Goal: Task Accomplishment & Management: Manage account settings

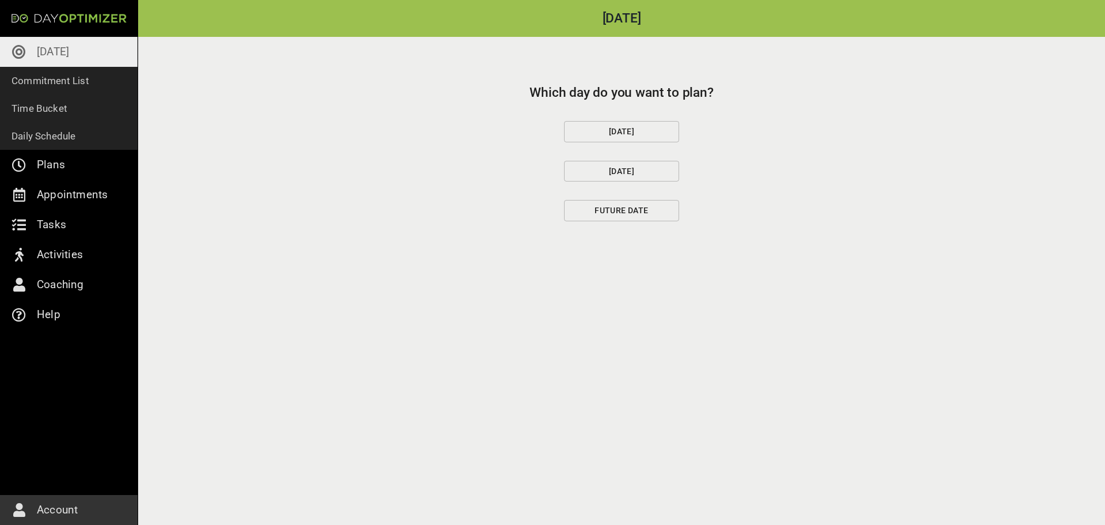
click at [630, 129] on span "[DATE]" at bounding box center [622, 131] width 96 height 14
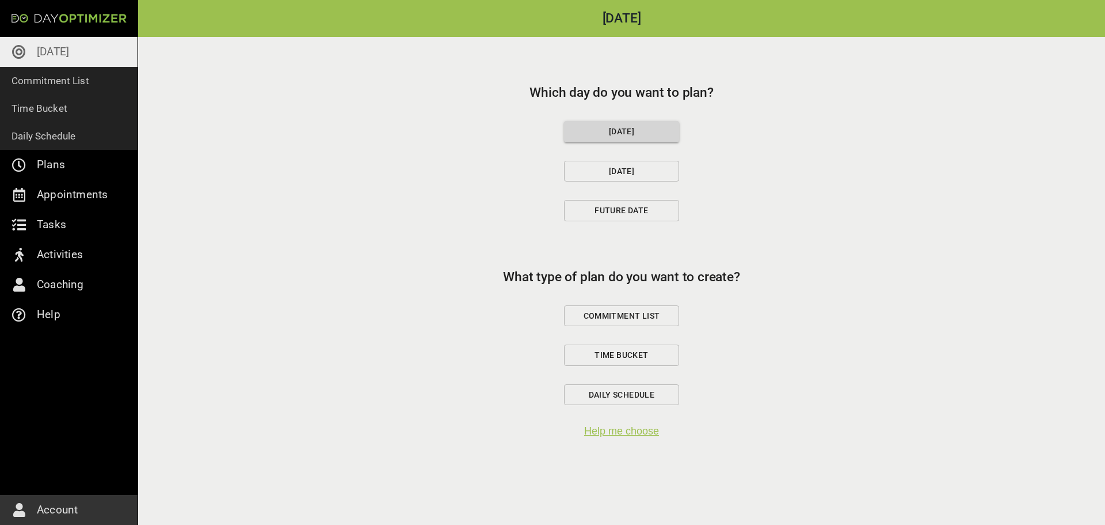
click at [618, 316] on span "Commitment List" at bounding box center [622, 316] width 96 height 14
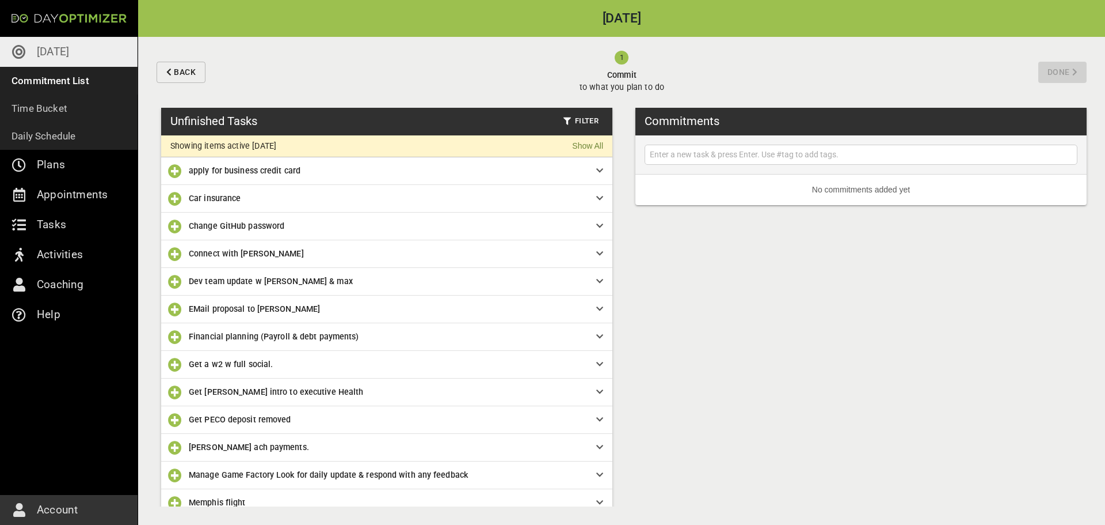
scroll to position [178, 0]
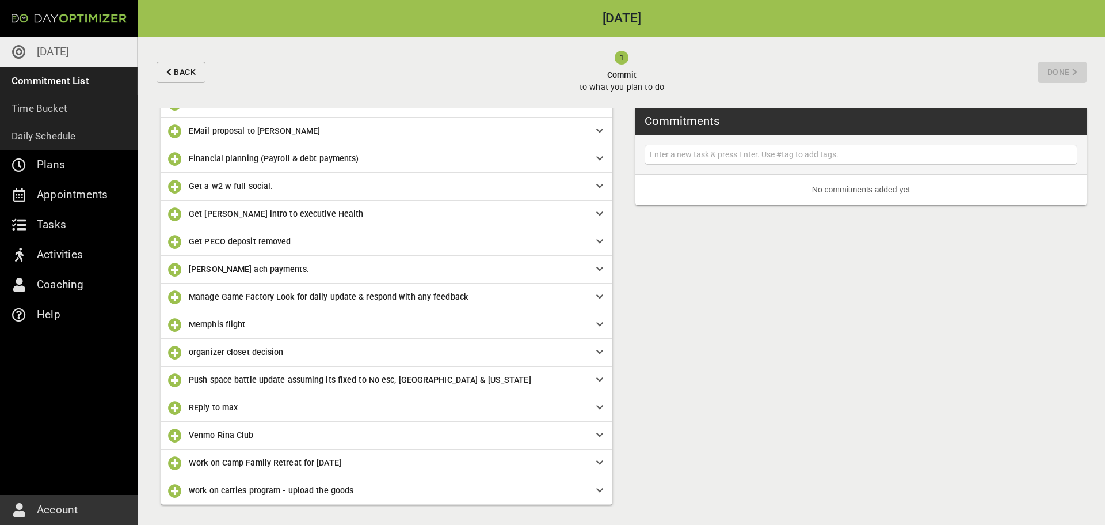
click at [288, 249] on div "Get PECO deposit removed" at bounding box center [386, 242] width 451 height 28
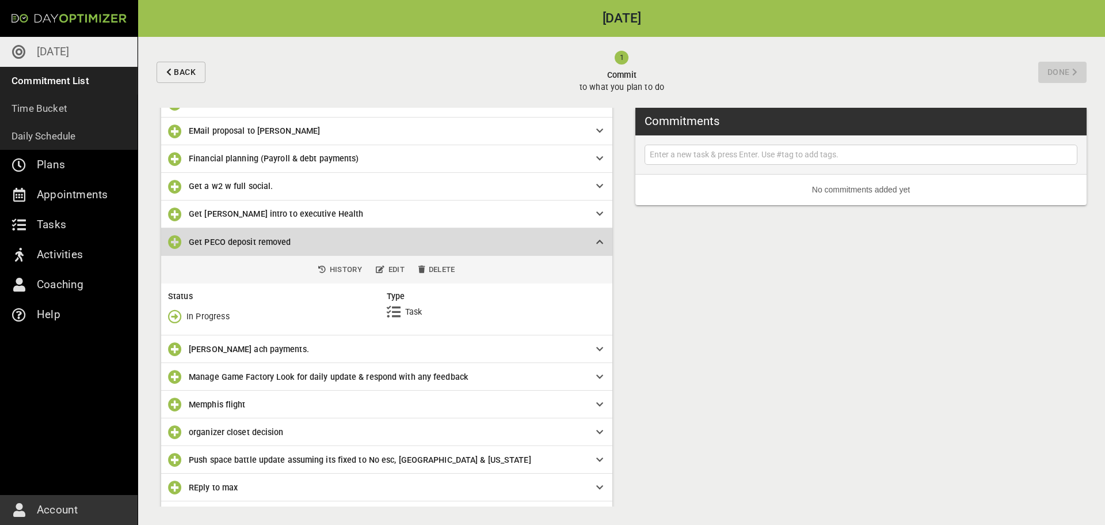
click at [598, 240] on icon at bounding box center [599, 242] width 7 height 8
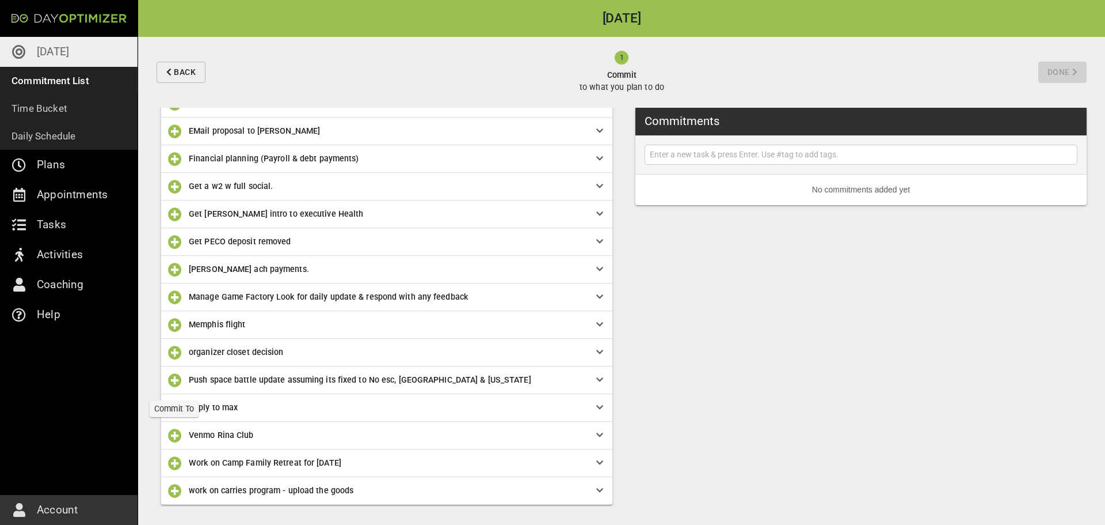
click at [175, 380] on icon "button" at bounding box center [175, 380] width 14 height 14
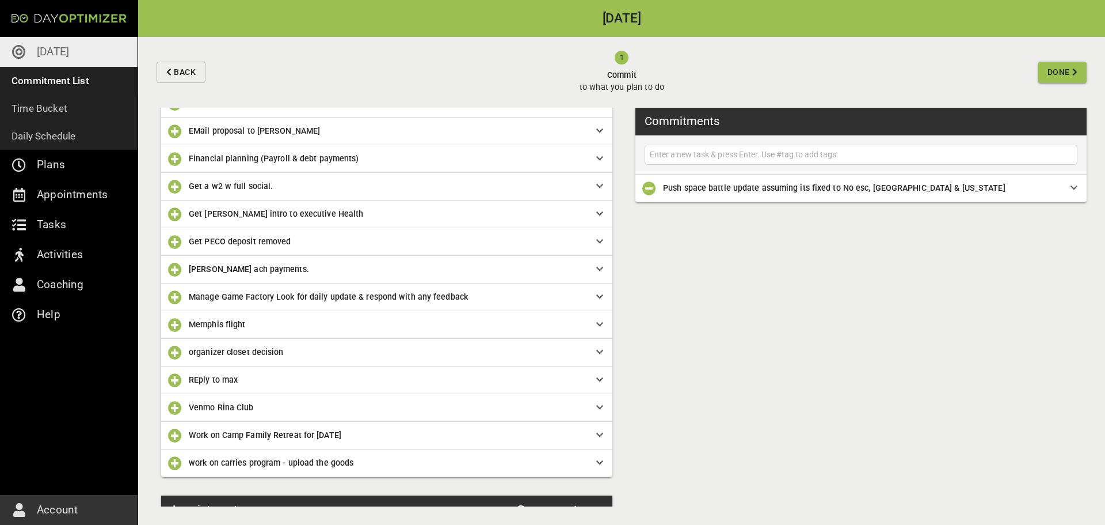
click at [598, 462] on icon at bounding box center [599, 462] width 7 height 8
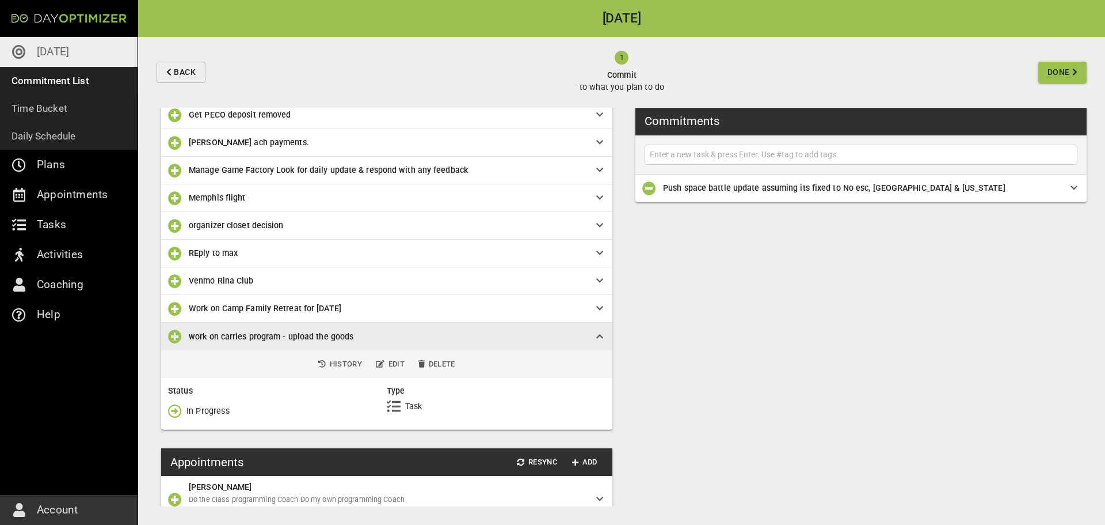
scroll to position [344, 0]
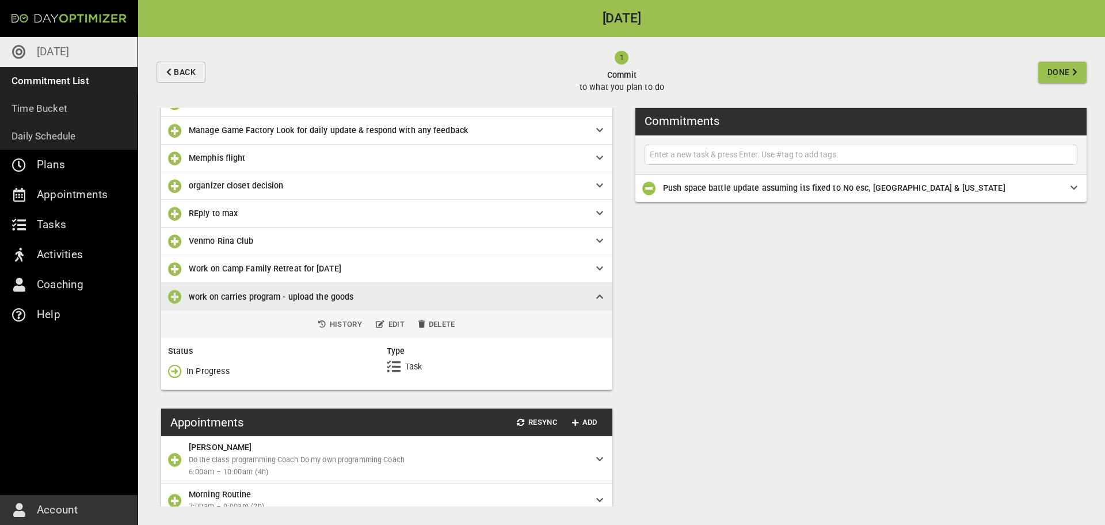
click at [180, 371] on icon "button" at bounding box center [175, 371] width 14 height 14
click at [192, 415] on p "Done" at bounding box center [197, 419] width 20 height 12
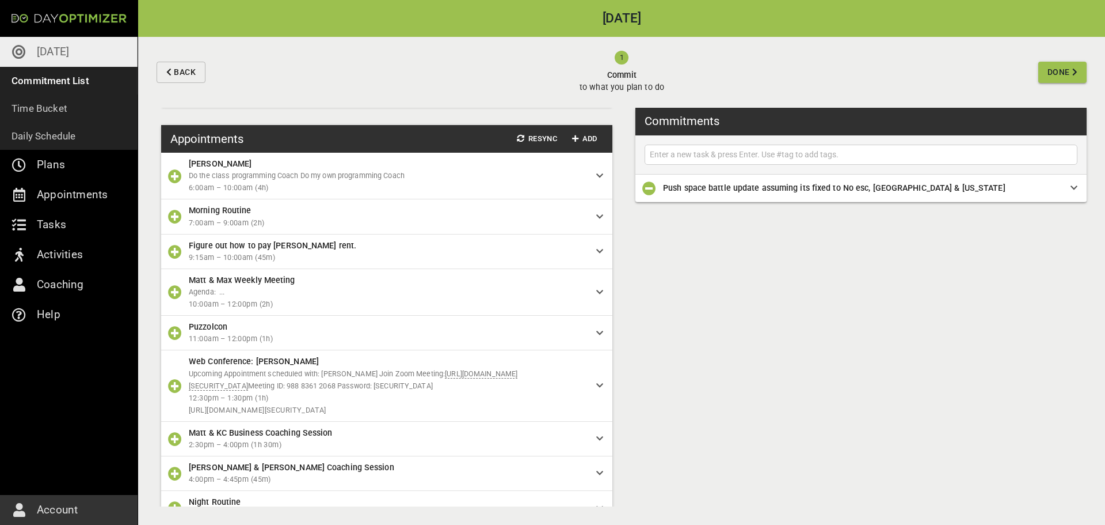
scroll to position [521, 0]
click at [176, 287] on icon "button" at bounding box center [175, 291] width 14 height 14
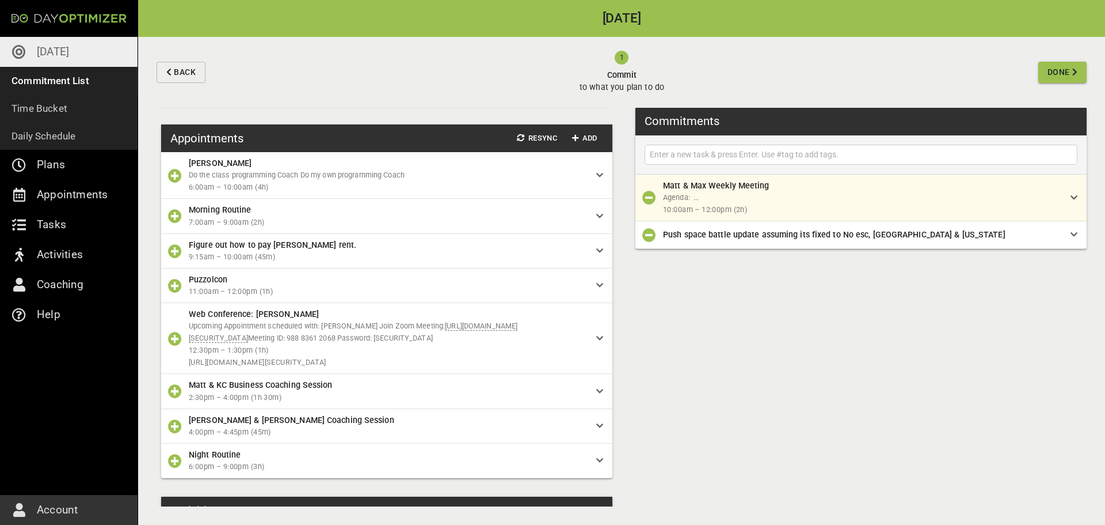
click at [178, 248] on icon "button" at bounding box center [175, 251] width 14 height 14
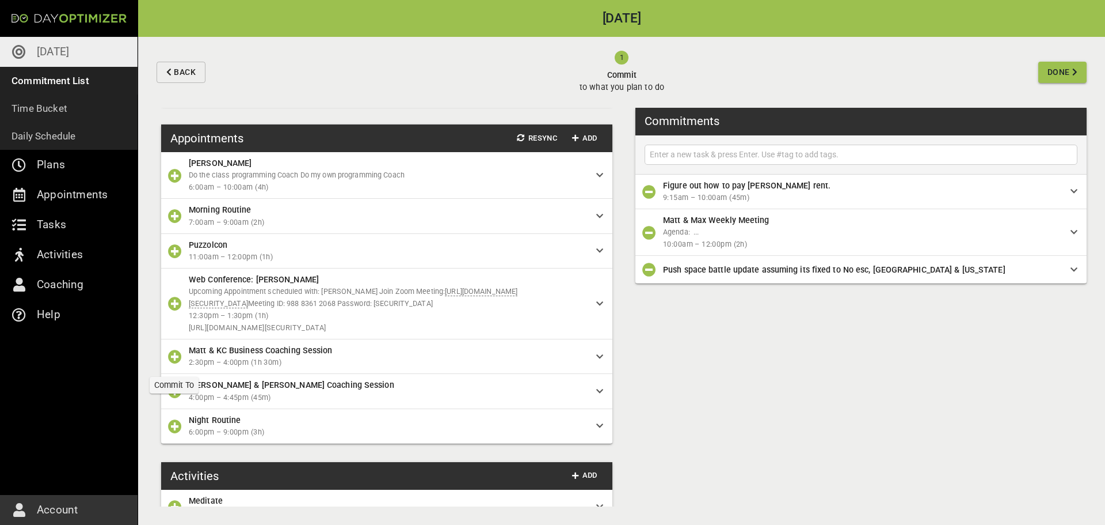
click at [174, 359] on icon "button" at bounding box center [175, 356] width 14 height 14
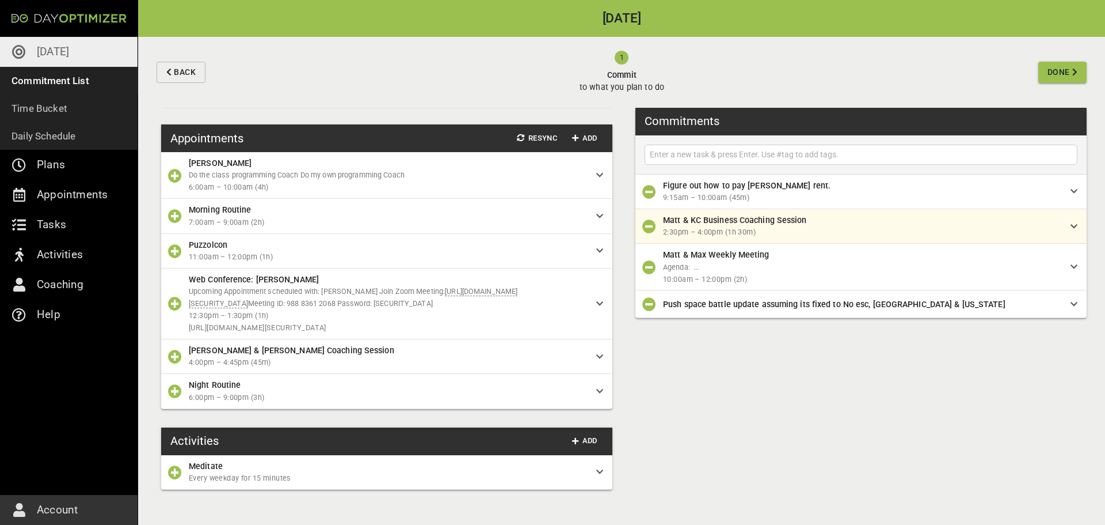
click at [174, 359] on icon "button" at bounding box center [175, 356] width 14 height 14
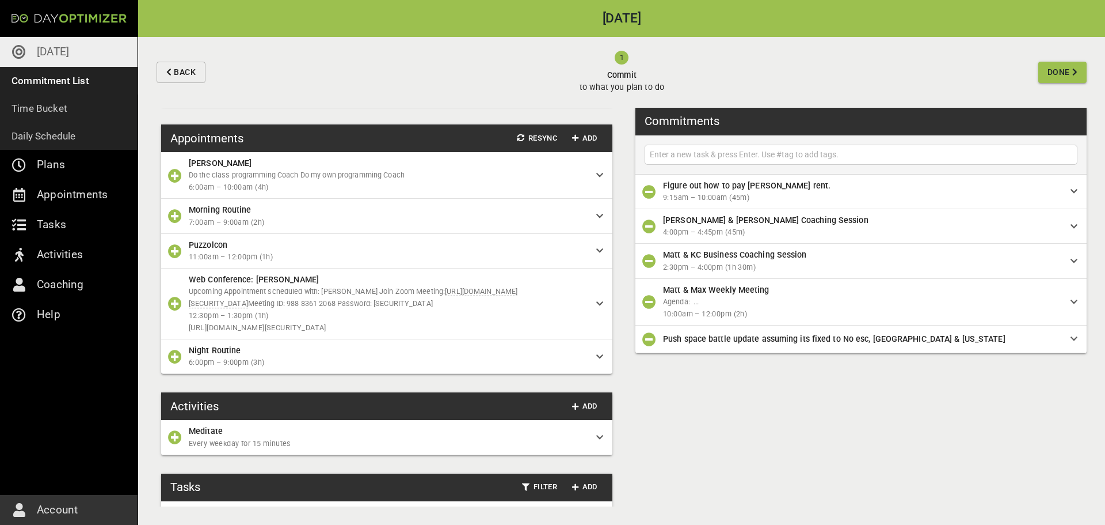
click at [173, 217] on icon "button" at bounding box center [175, 216] width 14 height 14
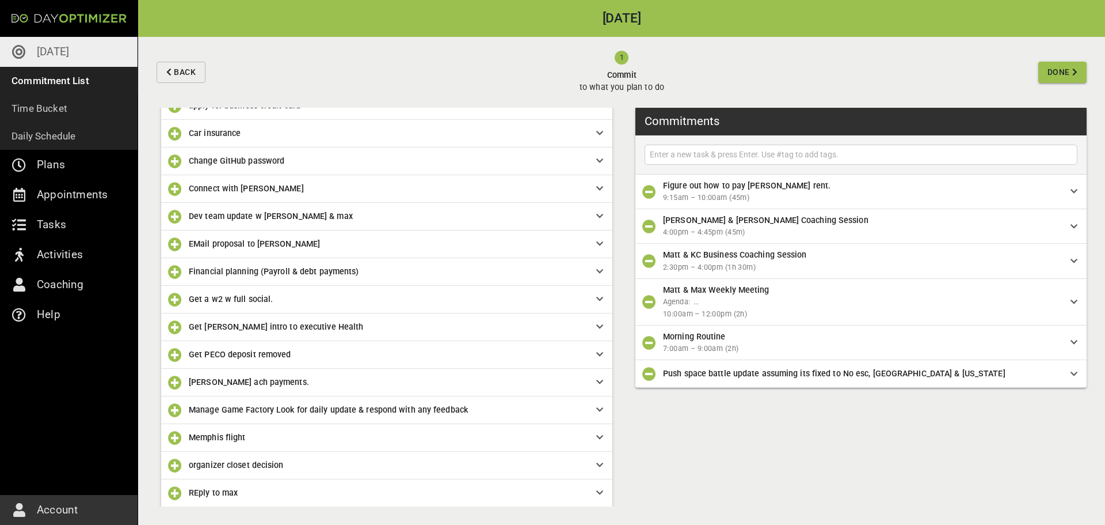
scroll to position [0, 0]
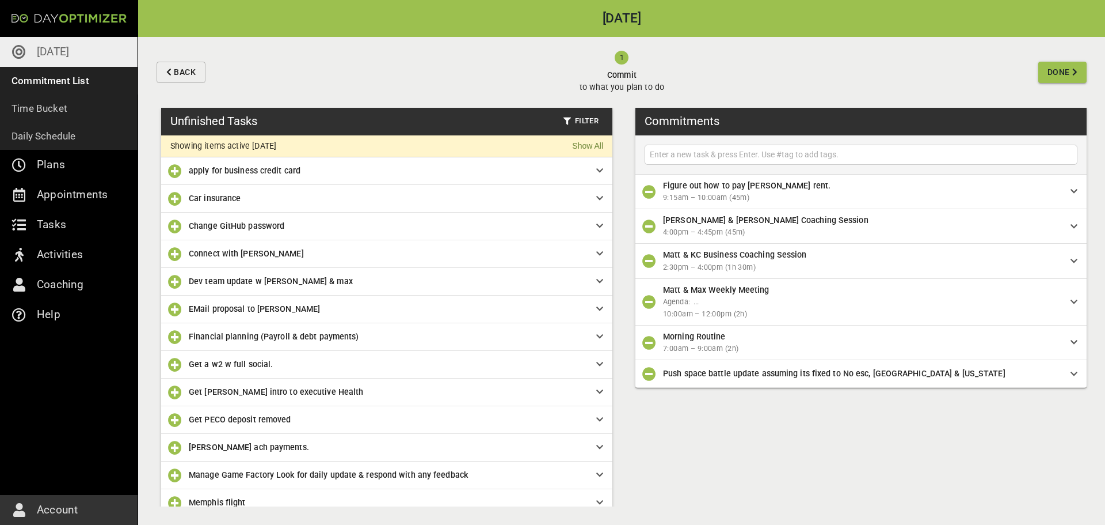
click at [173, 339] on icon "button" at bounding box center [175, 337] width 14 height 14
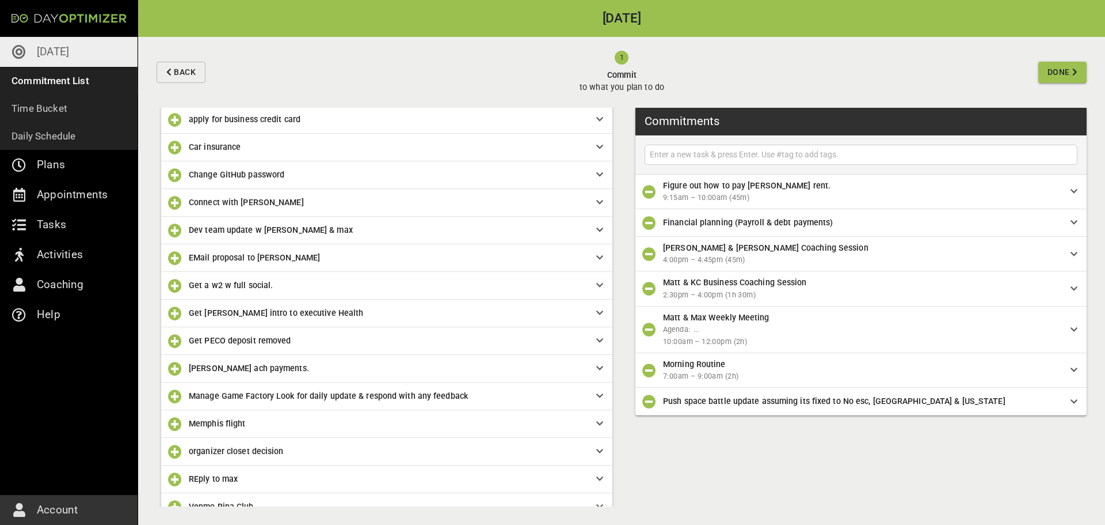
scroll to position [60, 0]
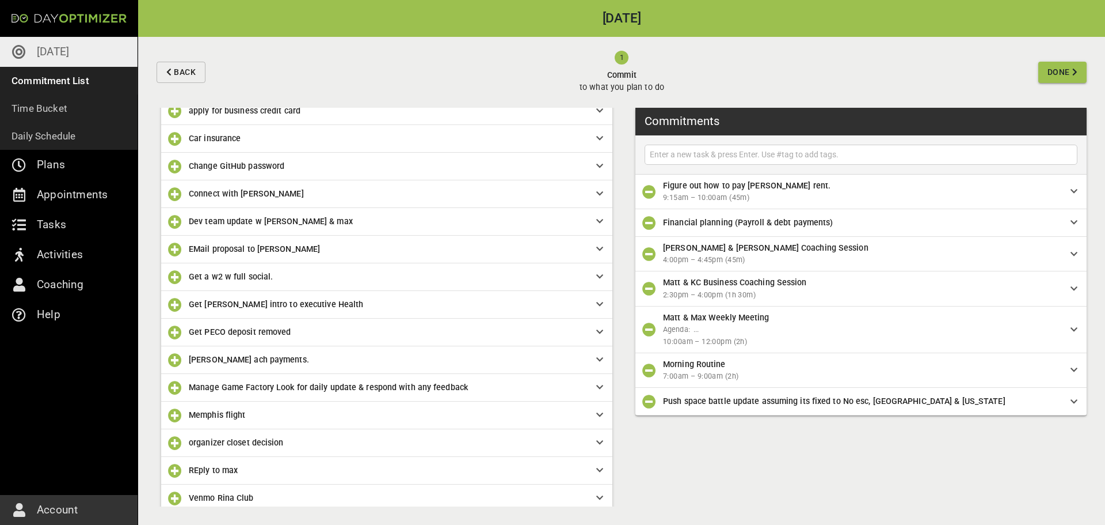
click at [174, 386] on icon "button" at bounding box center [175, 388] width 14 height 14
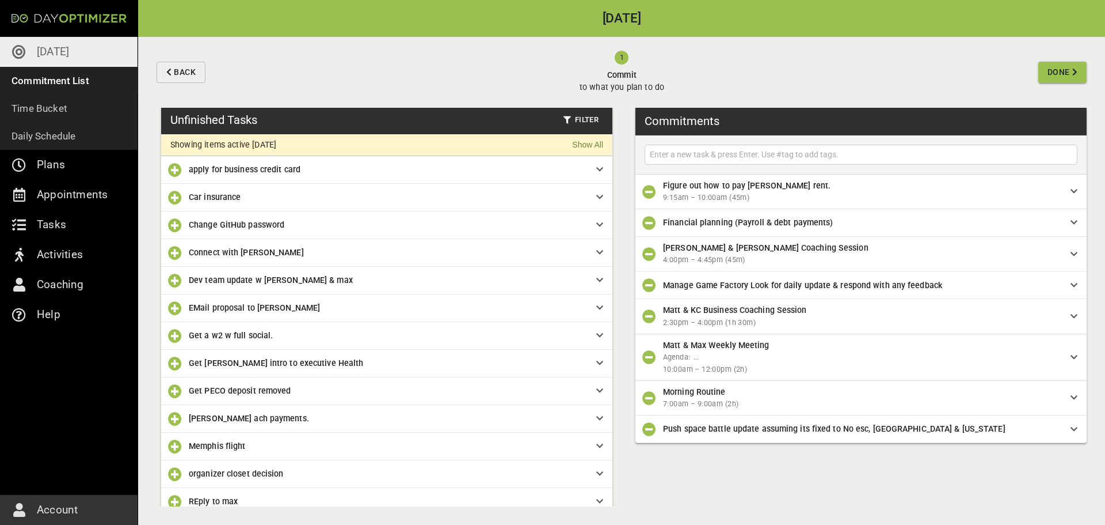
scroll to position [0, 0]
click at [178, 311] on icon "button" at bounding box center [175, 309] width 14 height 14
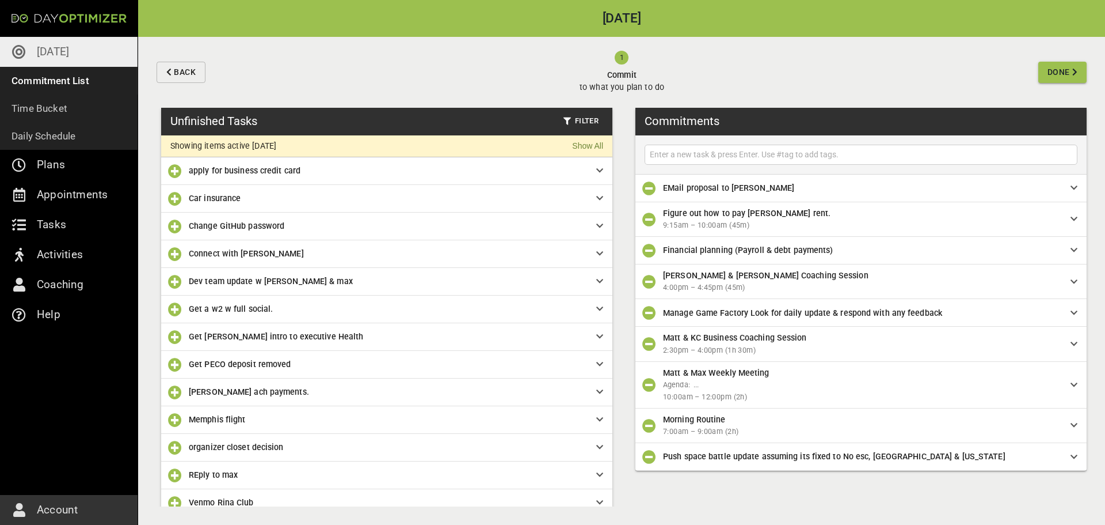
click at [1052, 77] on span "Done" at bounding box center [1059, 72] width 22 height 14
